Goal: Information Seeking & Learning: Learn about a topic

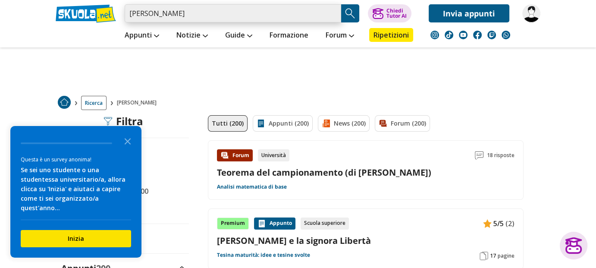
click at [180, 13] on input "erbetta fabrizio" at bounding box center [233, 13] width 216 height 18
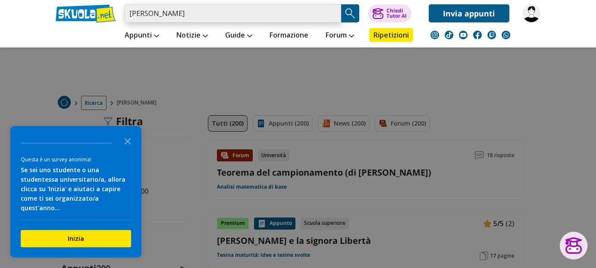
click at [332, 14] on input "erbetta fabrizio" at bounding box center [233, 13] width 216 height 18
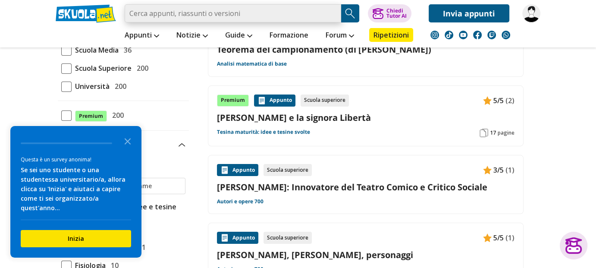
scroll to position [216, 0]
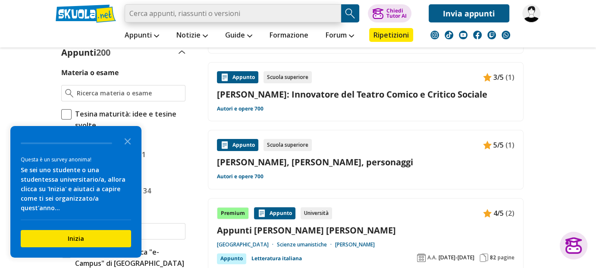
click at [237, 15] on input "search" at bounding box center [233, 13] width 216 height 18
drag, startPoint x: 243, startPoint y: 16, endPoint x: 162, endPoint y: 16, distance: 81.5
click at [162, 16] on input "search" at bounding box center [233, 13] width 216 height 18
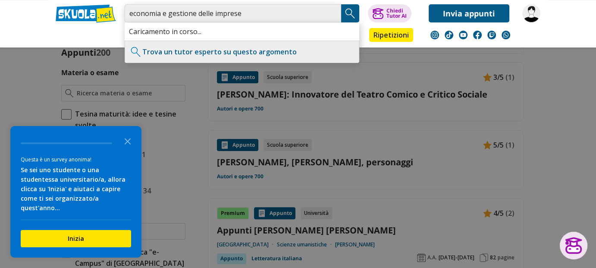
type input "economia e gestione delle imprese"
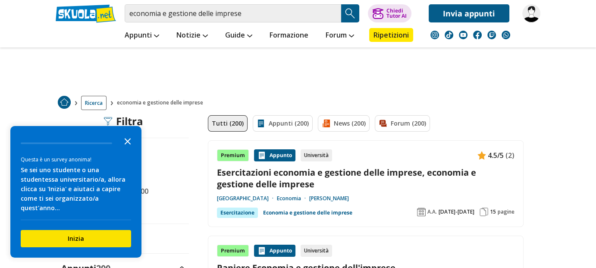
click at [127, 144] on polygon "Close the survey" at bounding box center [128, 141] width 6 height 6
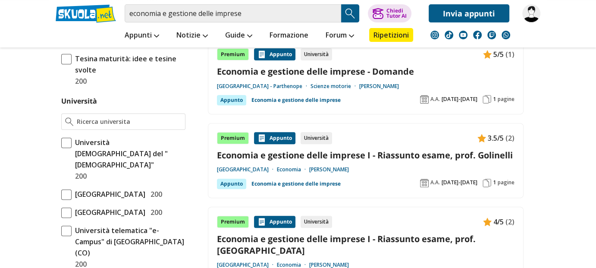
scroll to position [345, 0]
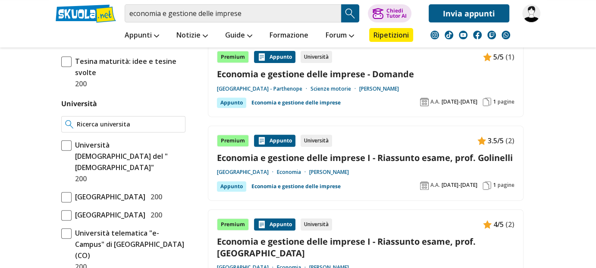
click at [95, 124] on input "Università" at bounding box center [129, 124] width 105 height 9
type input "u"
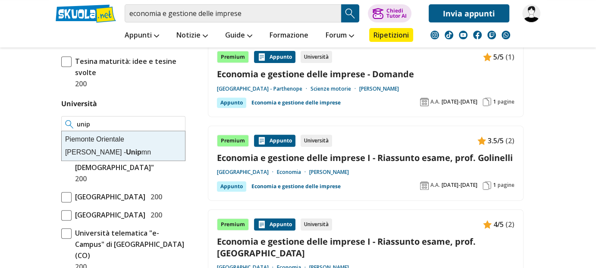
click at [96, 142] on div "Piemonte Orientale Amedeo Avogadro - Unip mn" at bounding box center [123, 145] width 123 height 29
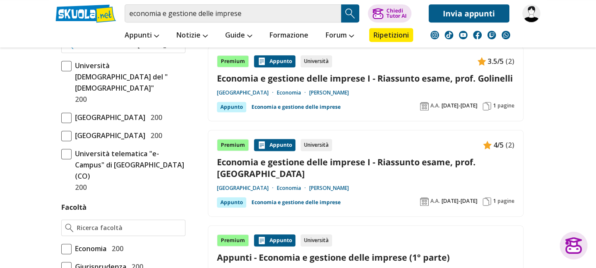
scroll to position [431, 0]
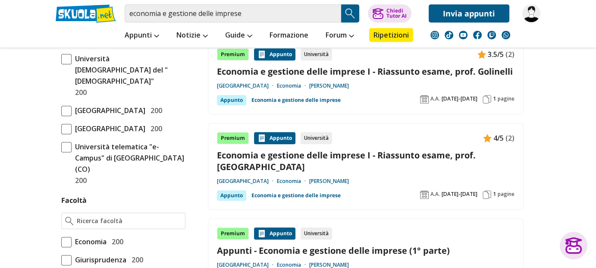
type input "Piemonte Orientale [PERSON_NAME] - Unipmn"
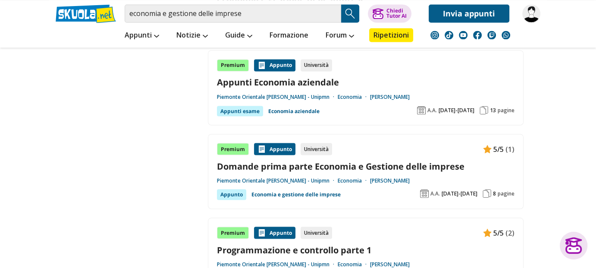
scroll to position [1552, 0]
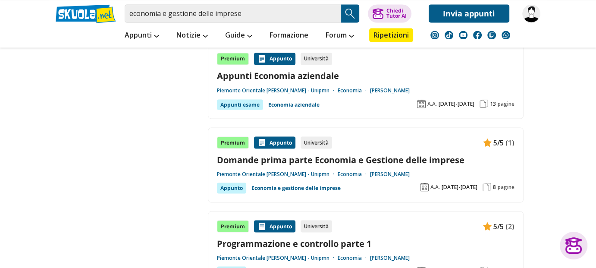
click at [288, 153] on link "Domande prima parte Economia e Gestione delle imprese" at bounding box center [365, 159] width 297 height 12
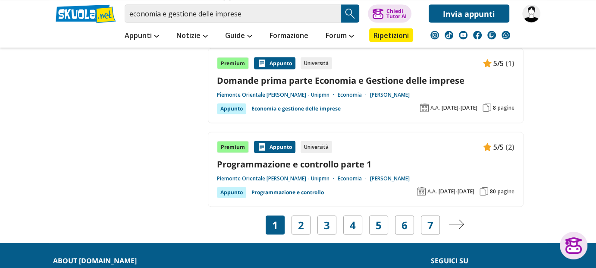
scroll to position [1638, 0]
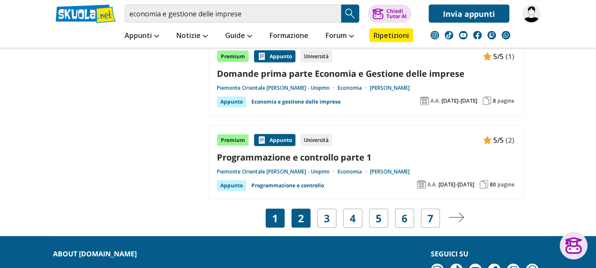
click at [303, 212] on link "2" at bounding box center [301, 218] width 6 height 12
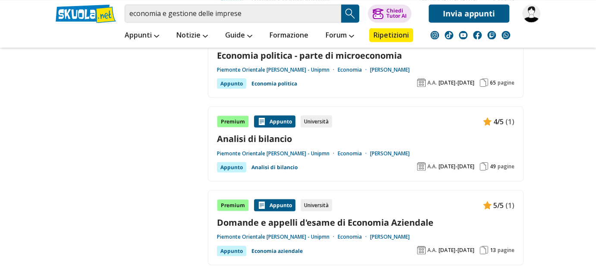
scroll to position [1638, 0]
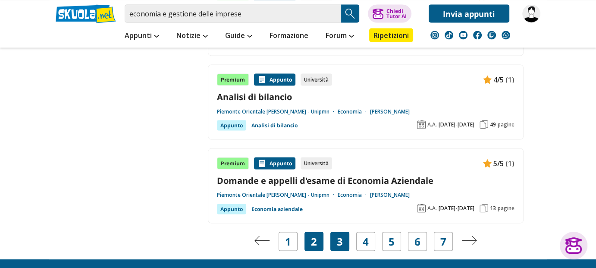
click at [343, 231] on div "3" at bounding box center [339, 240] width 19 height 19
click at [340, 235] on link "3" at bounding box center [340, 241] width 6 height 12
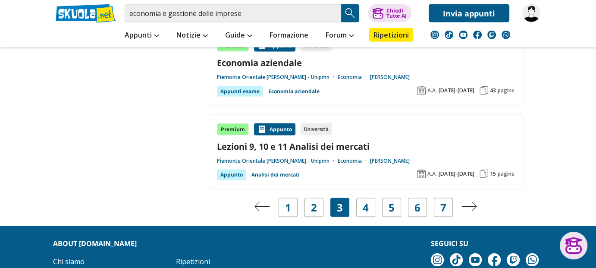
scroll to position [1681, 0]
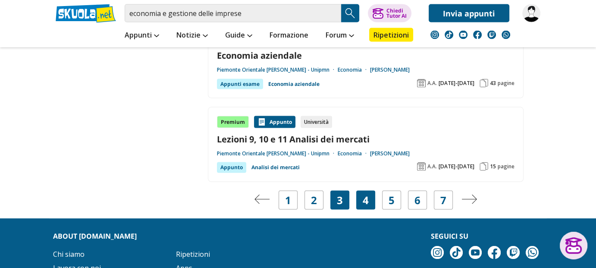
click at [366, 194] on link "4" at bounding box center [366, 200] width 6 height 12
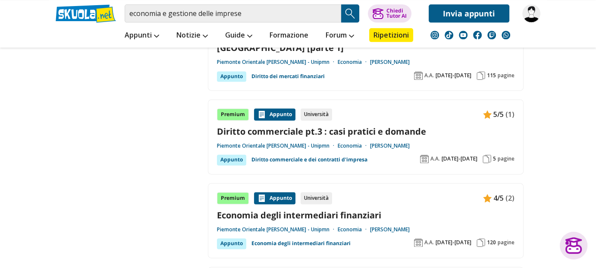
scroll to position [1164, 0]
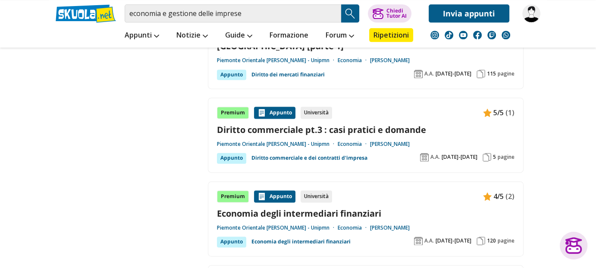
click at [306, 125] on link "Diritto commerciale pt.3 : casi pratici e domande" at bounding box center [365, 130] width 297 height 12
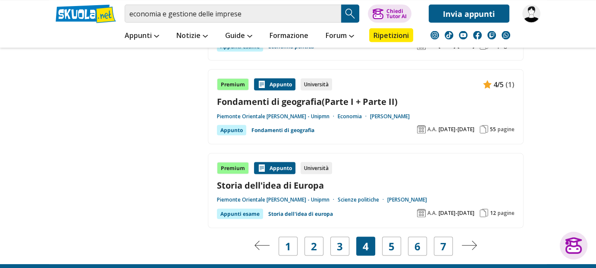
scroll to position [1638, 0]
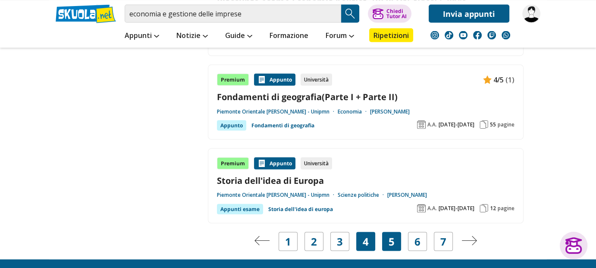
click at [395, 239] on div "5" at bounding box center [391, 240] width 19 height 19
click at [389, 235] on link "5" at bounding box center [391, 241] width 6 height 12
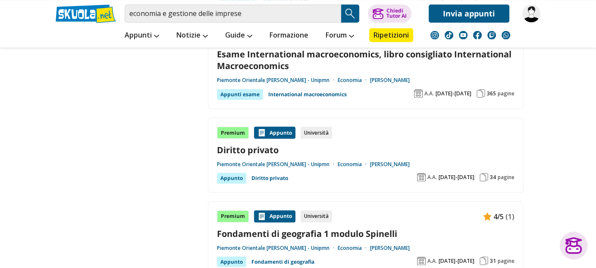
scroll to position [1595, 0]
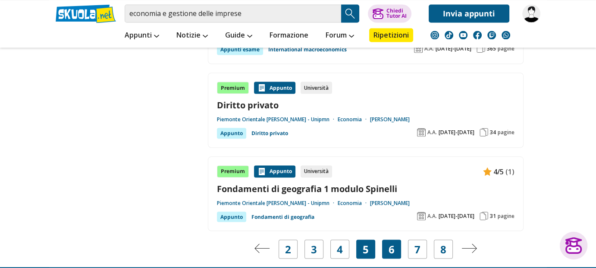
click at [395, 247] on div "6" at bounding box center [391, 248] width 19 height 19
click at [392, 243] on link "6" at bounding box center [391, 249] width 6 height 12
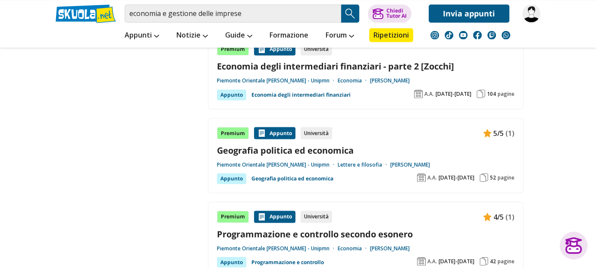
scroll to position [1595, 0]
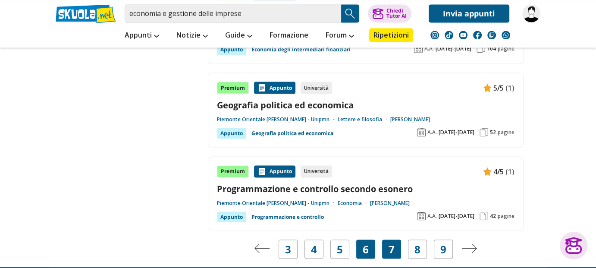
click at [394, 243] on link "7" at bounding box center [391, 249] width 6 height 12
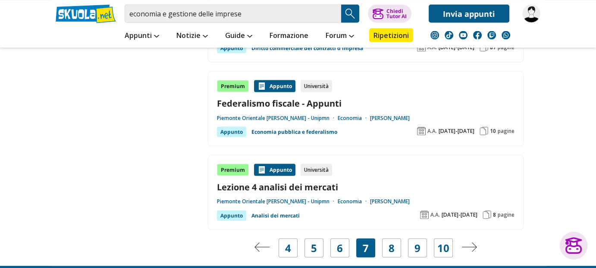
scroll to position [1638, 0]
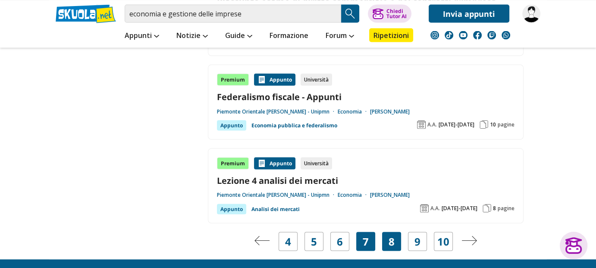
click at [390, 235] on link "8" at bounding box center [391, 241] width 6 height 12
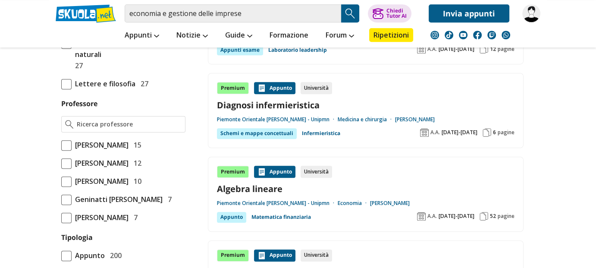
scroll to position [603, 0]
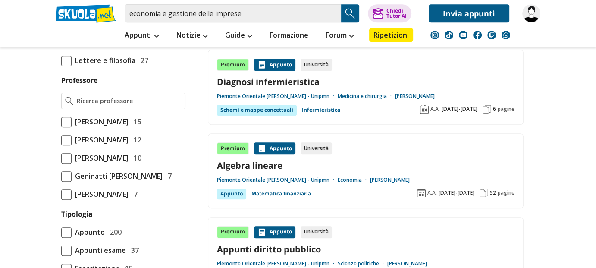
click at [404, 177] on link "Prof. Longo Giovanni" at bounding box center [390, 179] width 40 height 7
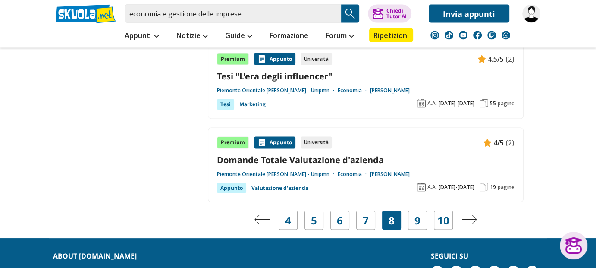
scroll to position [1638, 0]
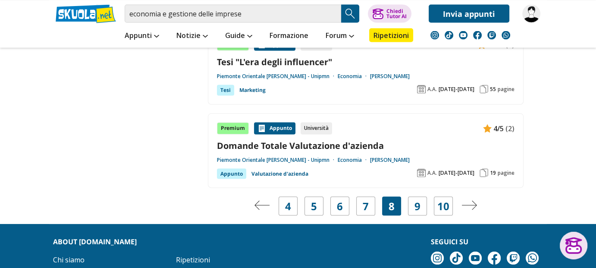
click at [322, 142] on link "Domande Totale Valutazione d'azienda" at bounding box center [365, 145] width 297 height 12
click at [403, 156] on link "Prof. Comoli Maurizio" at bounding box center [390, 159] width 40 height 7
click at [416, 201] on link "9" at bounding box center [417, 206] width 6 height 12
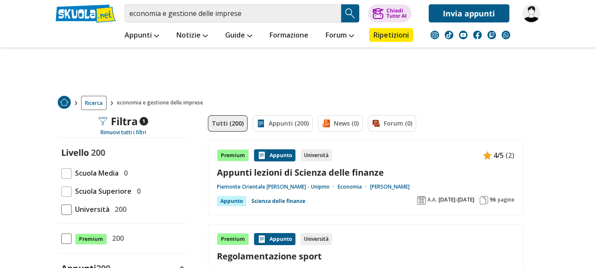
click at [400, 187] on link "[PERSON_NAME]" at bounding box center [390, 186] width 40 height 7
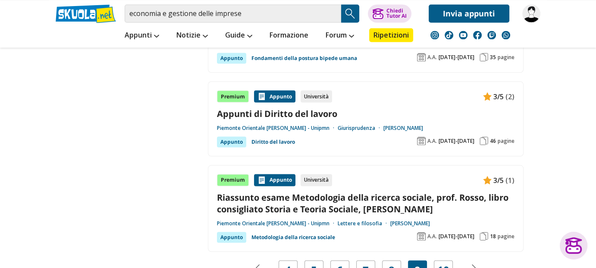
scroll to position [1638, 0]
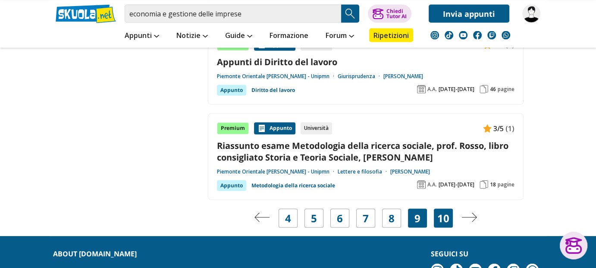
click at [441, 212] on link "10" at bounding box center [443, 218] width 12 height 12
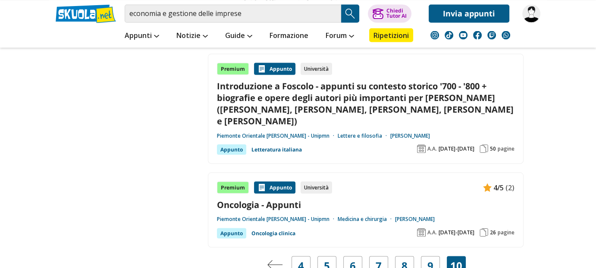
scroll to position [1638, 0]
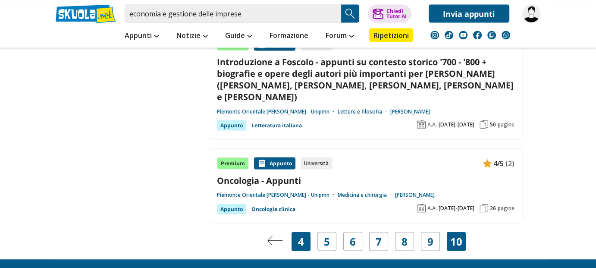
click at [297, 231] on div "4" at bounding box center [300, 240] width 19 height 19
click at [301, 235] on link "4" at bounding box center [301, 241] width 6 height 12
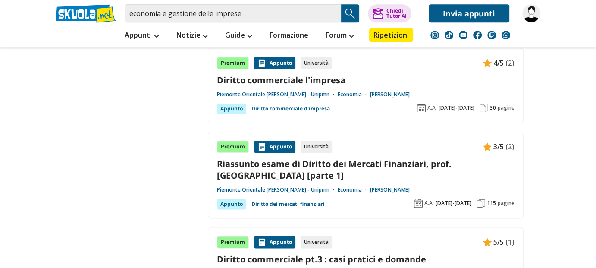
scroll to position [1078, 0]
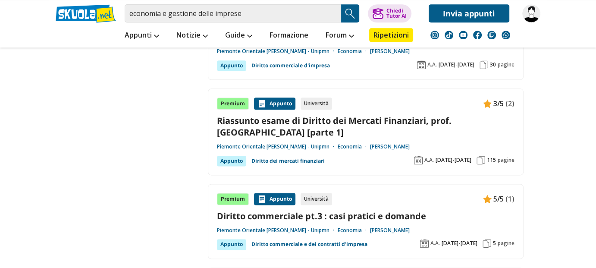
click at [409, 143] on link "Prof. Monteverde Alessandro" at bounding box center [390, 146] width 40 height 7
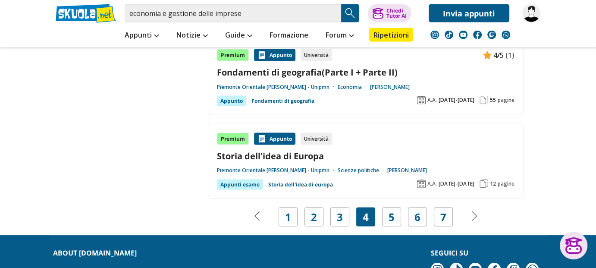
scroll to position [1681, 0]
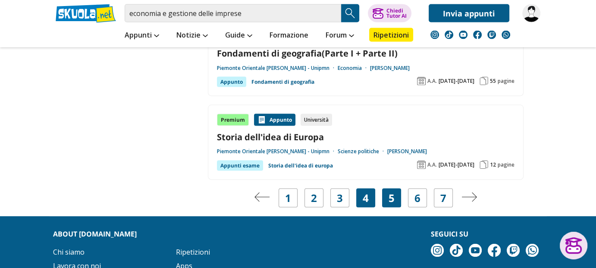
click at [391, 193] on link "5" at bounding box center [391, 198] width 6 height 12
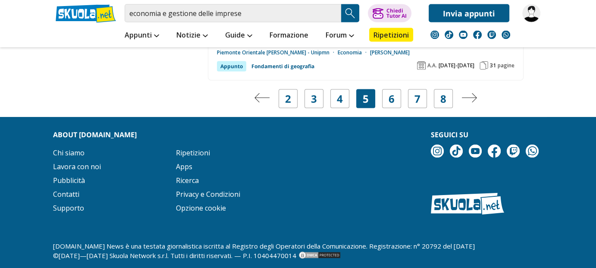
scroll to position [1749, 0]
